Goal: Information Seeking & Learning: Learn about a topic

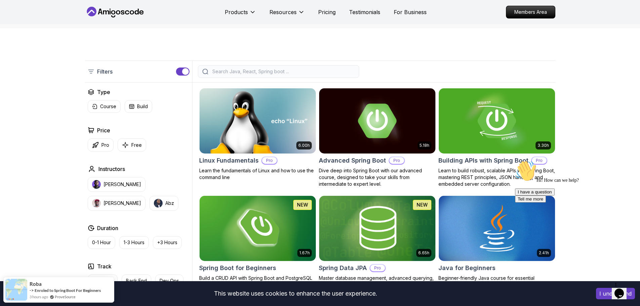
scroll to position [235, 0]
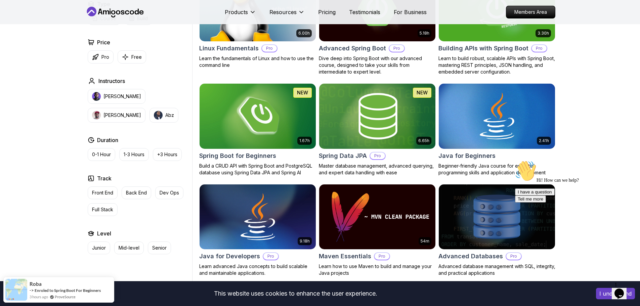
click at [354, 107] on img at bounding box center [377, 116] width 122 height 68
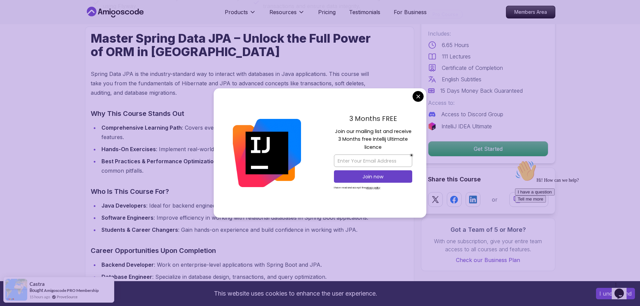
scroll to position [235, 0]
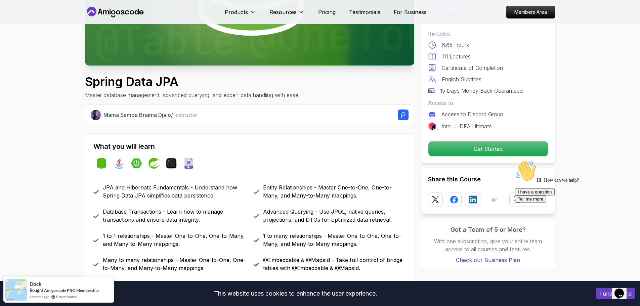
scroll to position [0, 0]
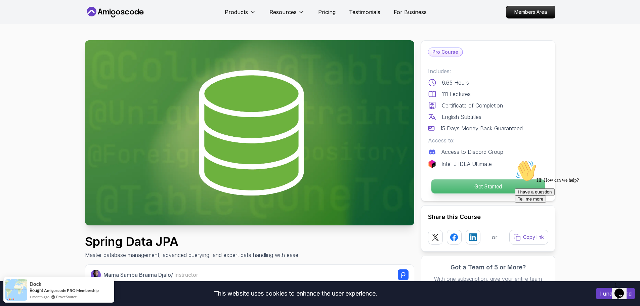
click at [481, 188] on p "Get Started" at bounding box center [488, 186] width 114 height 14
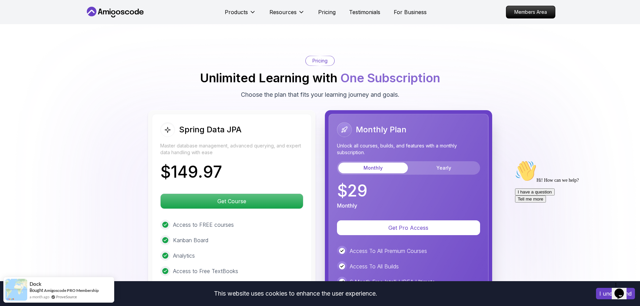
scroll to position [1601, 0]
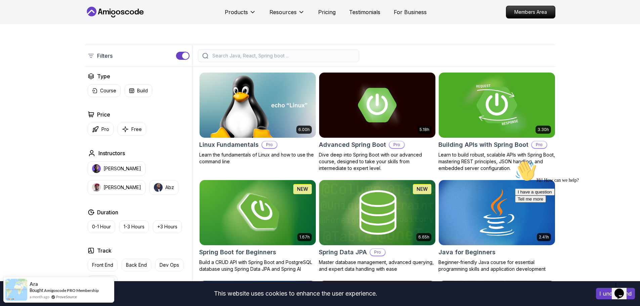
scroll to position [134, 0]
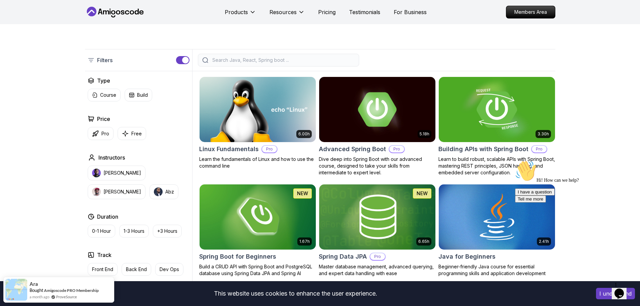
click at [468, 105] on img at bounding box center [497, 109] width 122 height 68
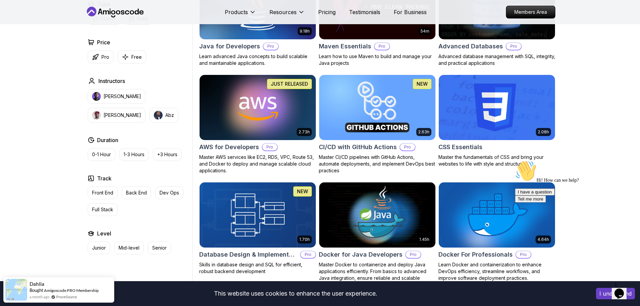
scroll to position [639, 0]
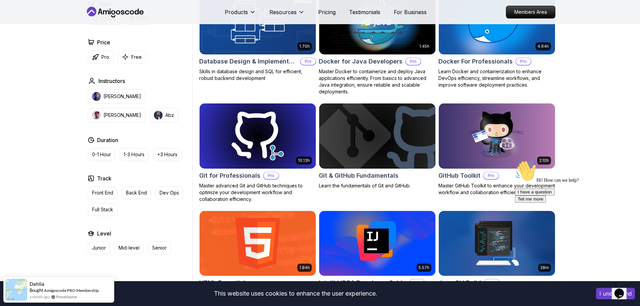
click at [378, 136] on img at bounding box center [377, 136] width 122 height 68
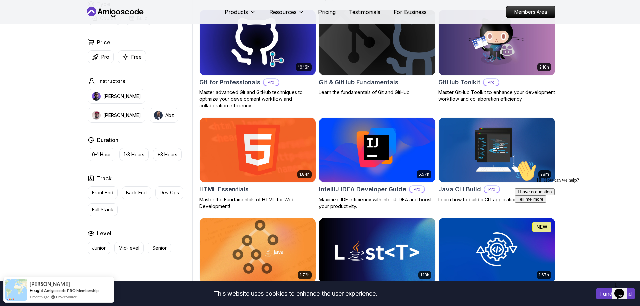
scroll to position [788, 0]
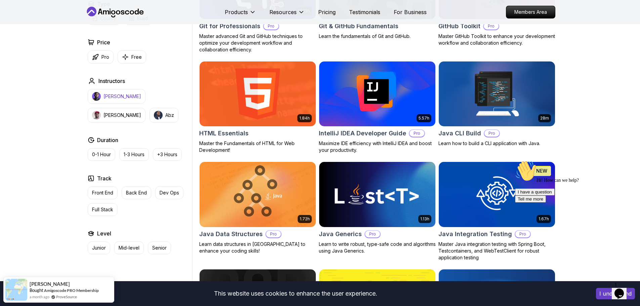
click at [113, 97] on p "[PERSON_NAME]" at bounding box center [123, 96] width 38 height 7
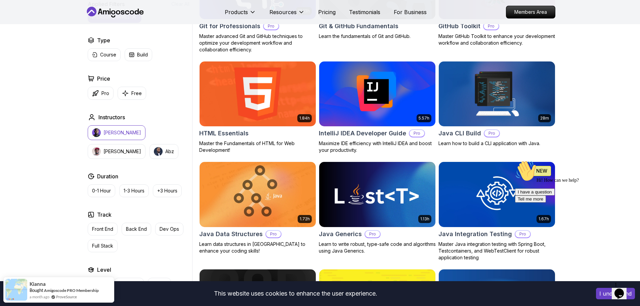
drag, startPoint x: 267, startPoint y: 139, endPoint x: 269, endPoint y: 129, distance: 10.9
